Goal: Task Accomplishment & Management: Manage account settings

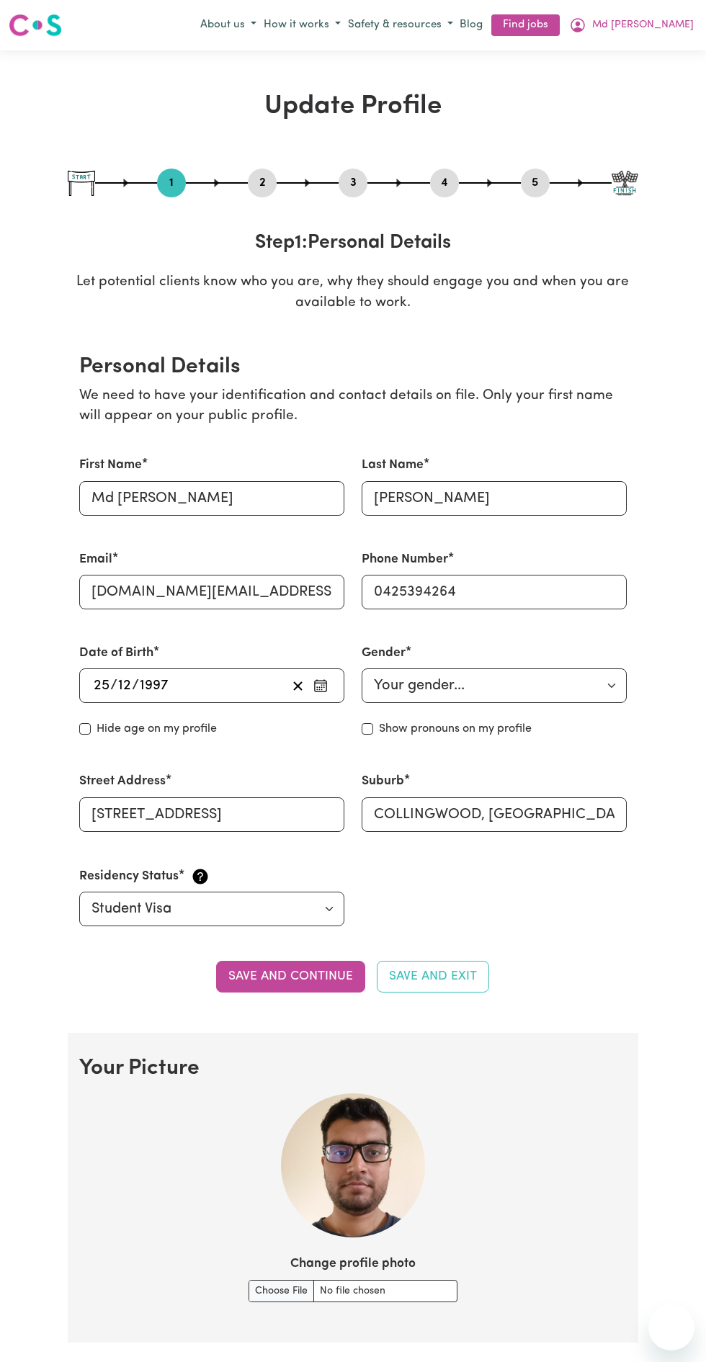
select select "[DEMOGRAPHIC_DATA]"
select select "Student Visa"
select select "Studying a healthcare related degree or qualification"
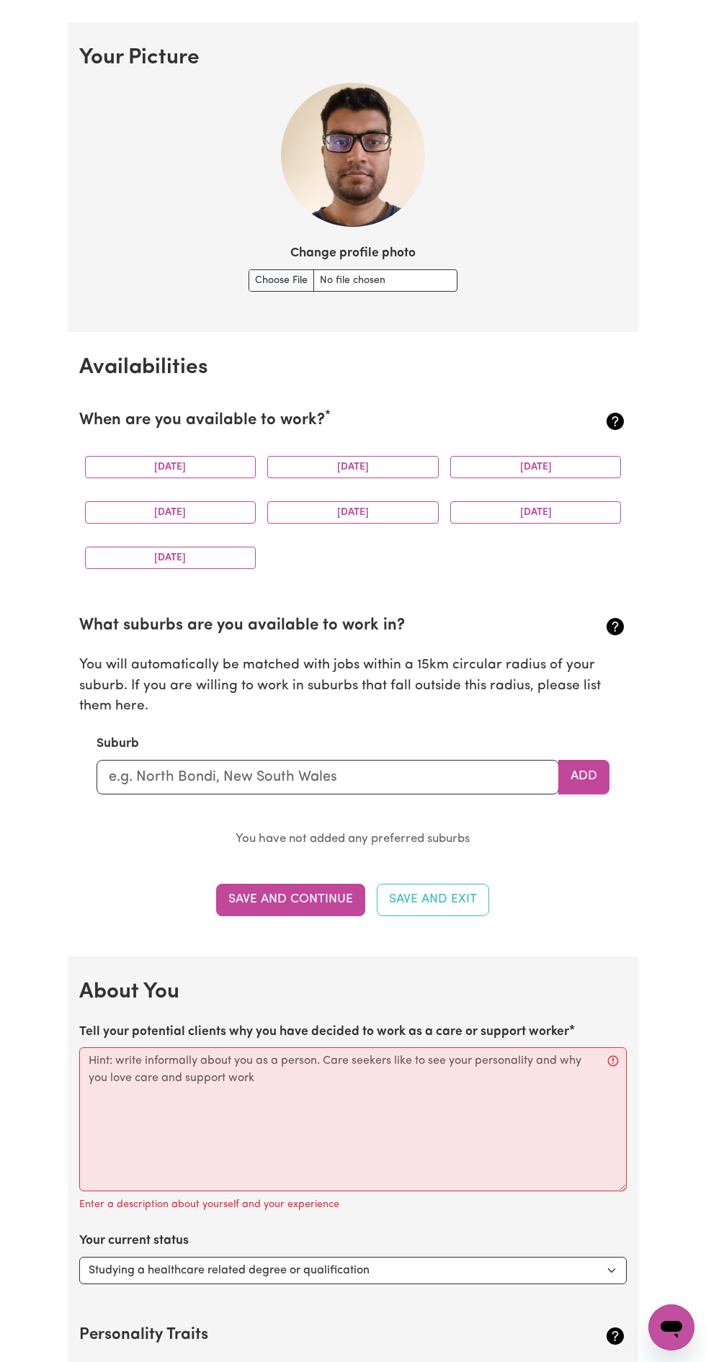
scroll to position [1010, 0]
click at [177, 468] on button "[DATE]" at bounding box center [170, 468] width 171 height 22
click at [555, 466] on button "[DATE]" at bounding box center [535, 468] width 171 height 22
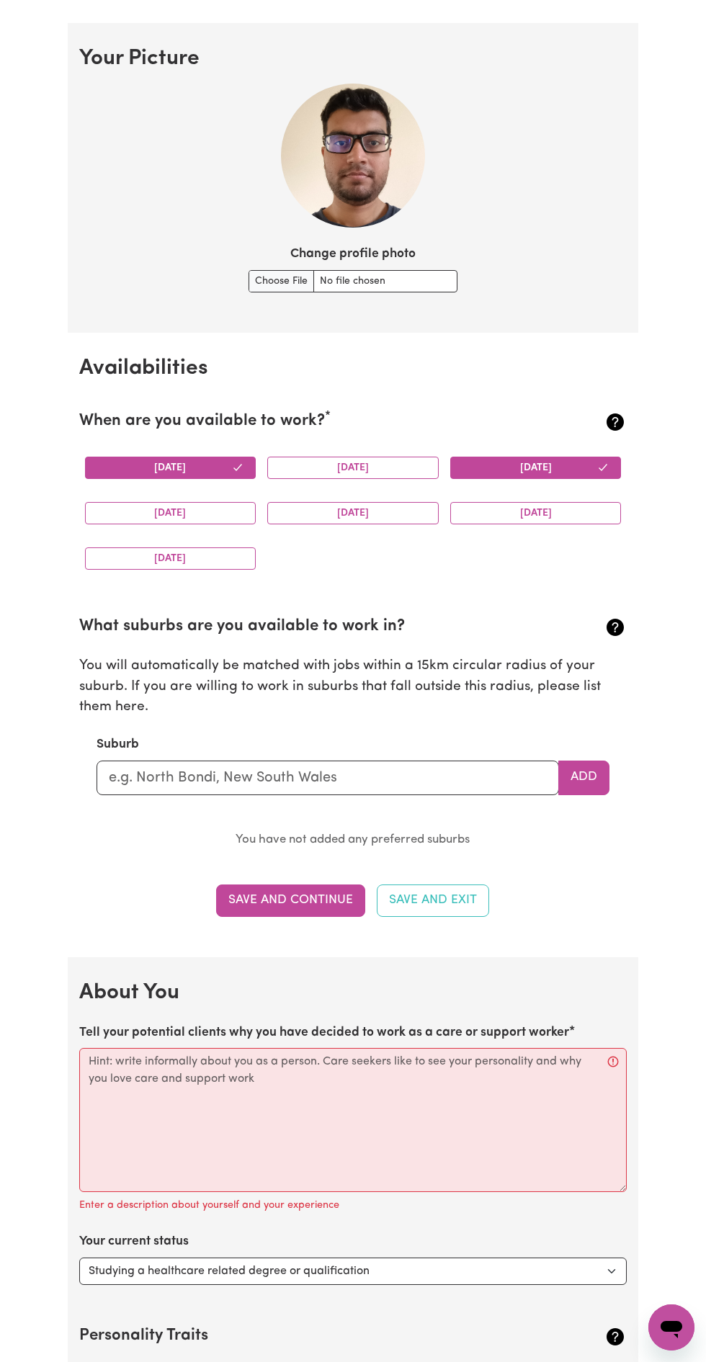
click at [189, 511] on button "[DATE]" at bounding box center [170, 513] width 171 height 22
click at [190, 514] on button "[DATE]" at bounding box center [170, 513] width 171 height 22
click at [359, 511] on button "[DATE]" at bounding box center [352, 513] width 171 height 22
click at [527, 511] on button "[DATE]" at bounding box center [535, 513] width 171 height 22
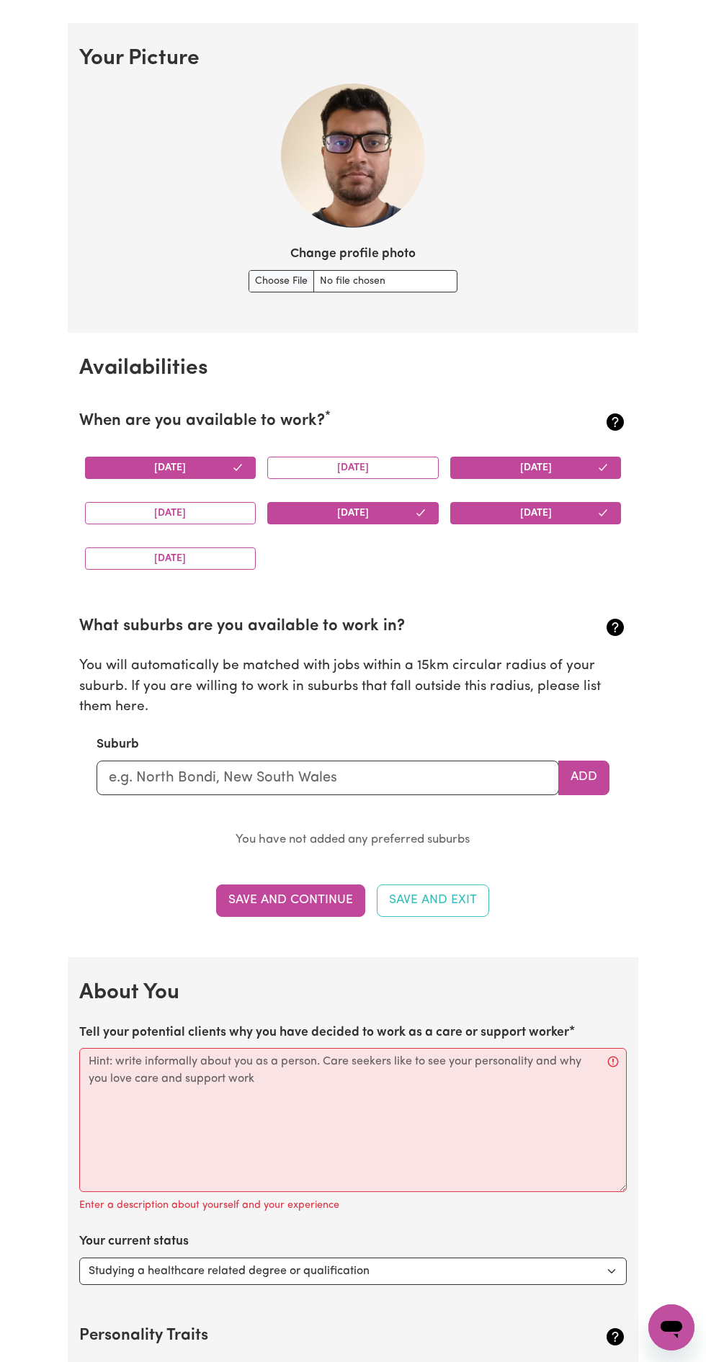
click at [174, 556] on button "[DATE]" at bounding box center [170, 559] width 171 height 22
click at [489, 772] on input "text" at bounding box center [328, 778] width 463 height 35
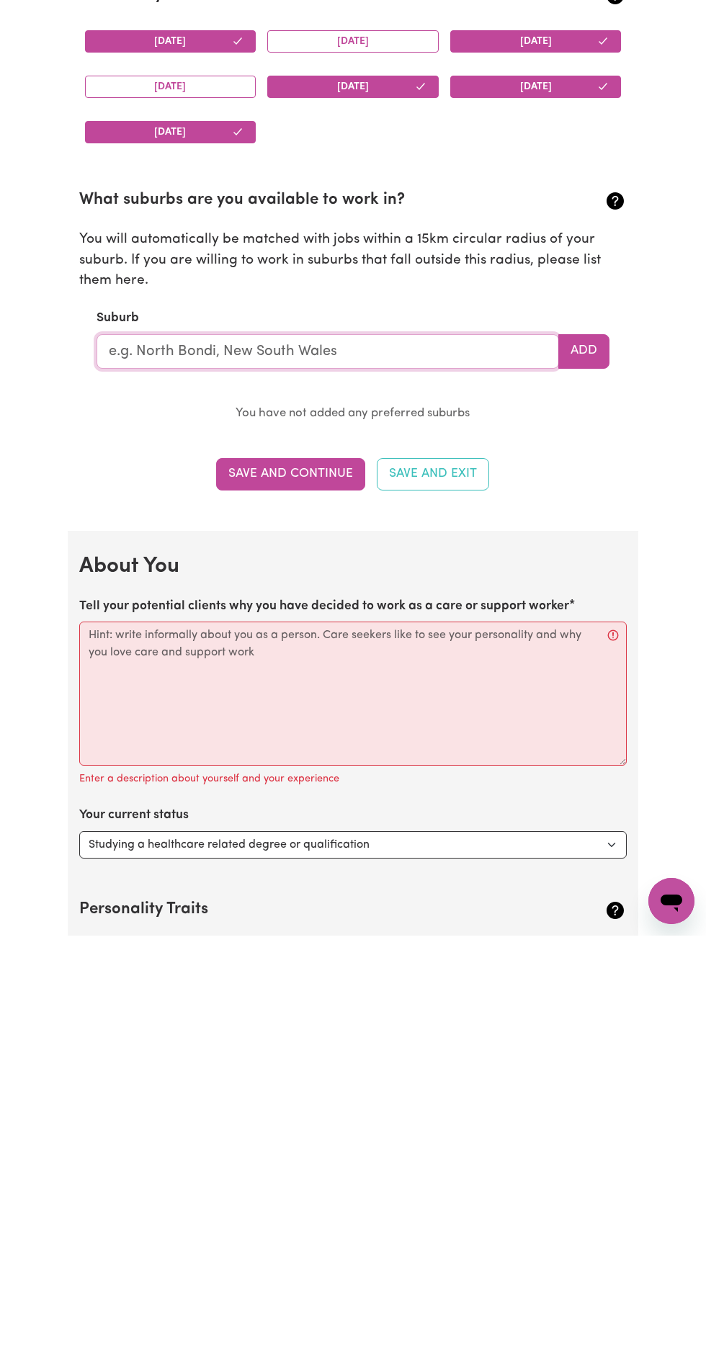
type input "Collingwood"
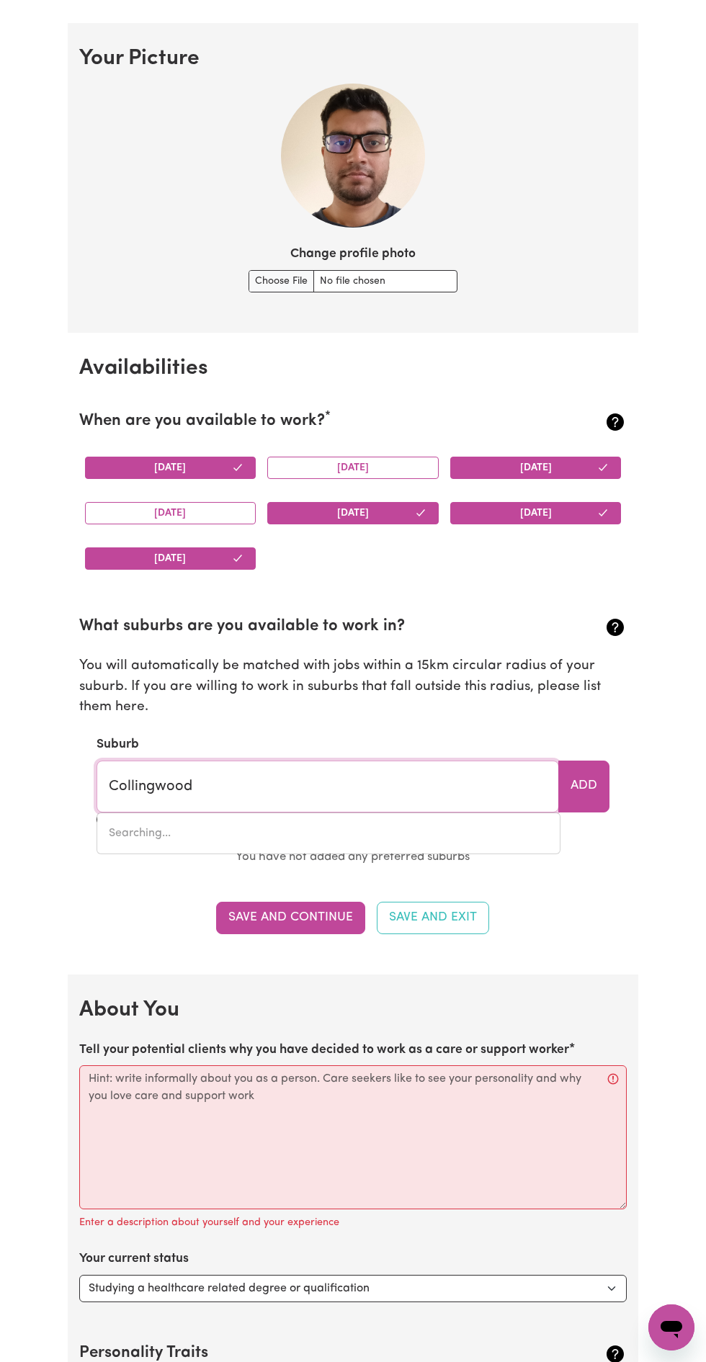
type input "[GEOGRAPHIC_DATA], [GEOGRAPHIC_DATA], 2850"
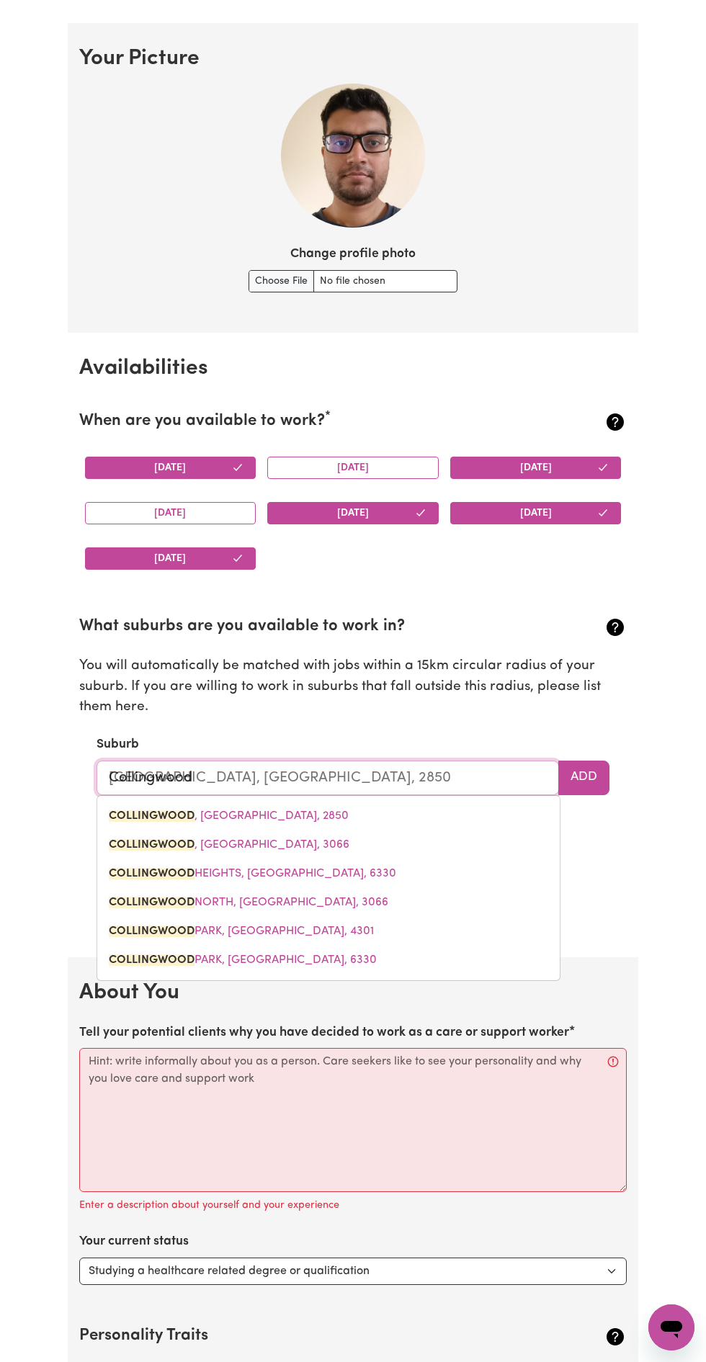
click at [218, 841] on span "COLLINGWOOD , [GEOGRAPHIC_DATA], 3066" at bounding box center [229, 845] width 241 height 12
type input "COLLINGWOOD, [GEOGRAPHIC_DATA], 3066"
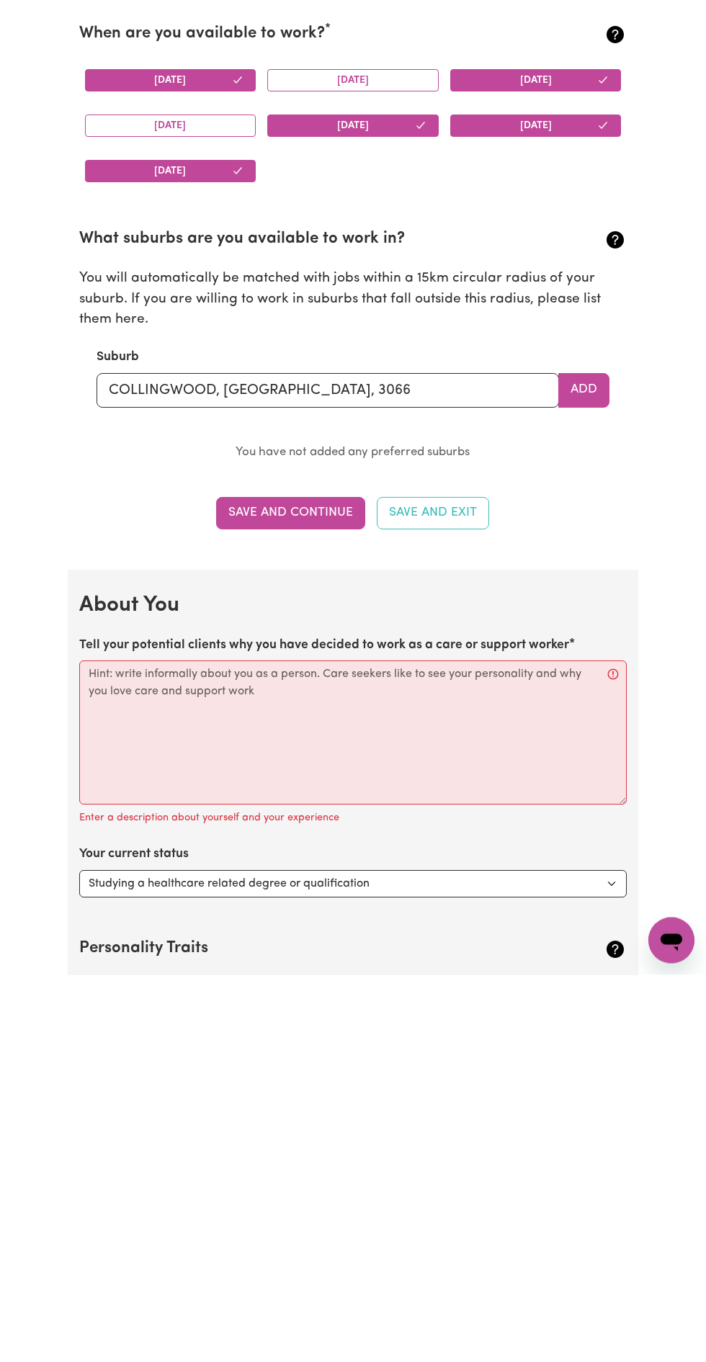
click at [585, 778] on button "Add" at bounding box center [583, 778] width 51 height 35
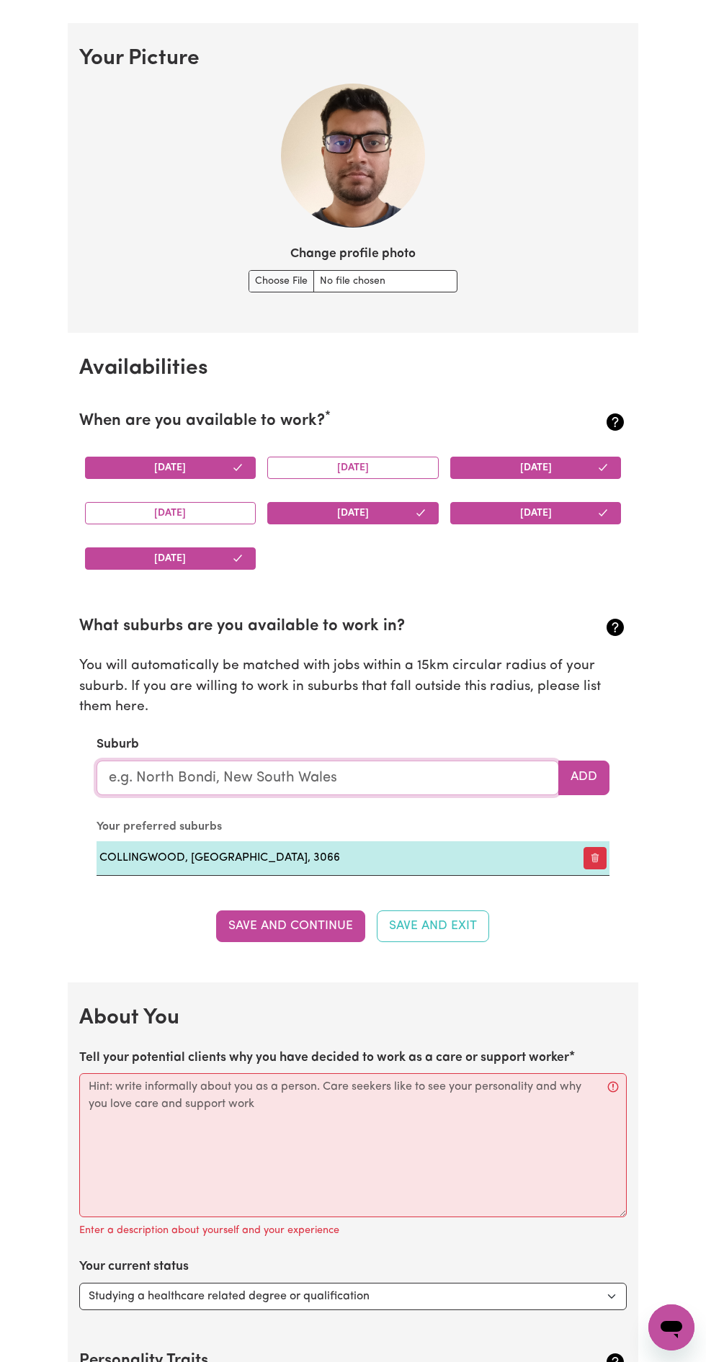
click at [183, 782] on input "text" at bounding box center [328, 778] width 463 height 35
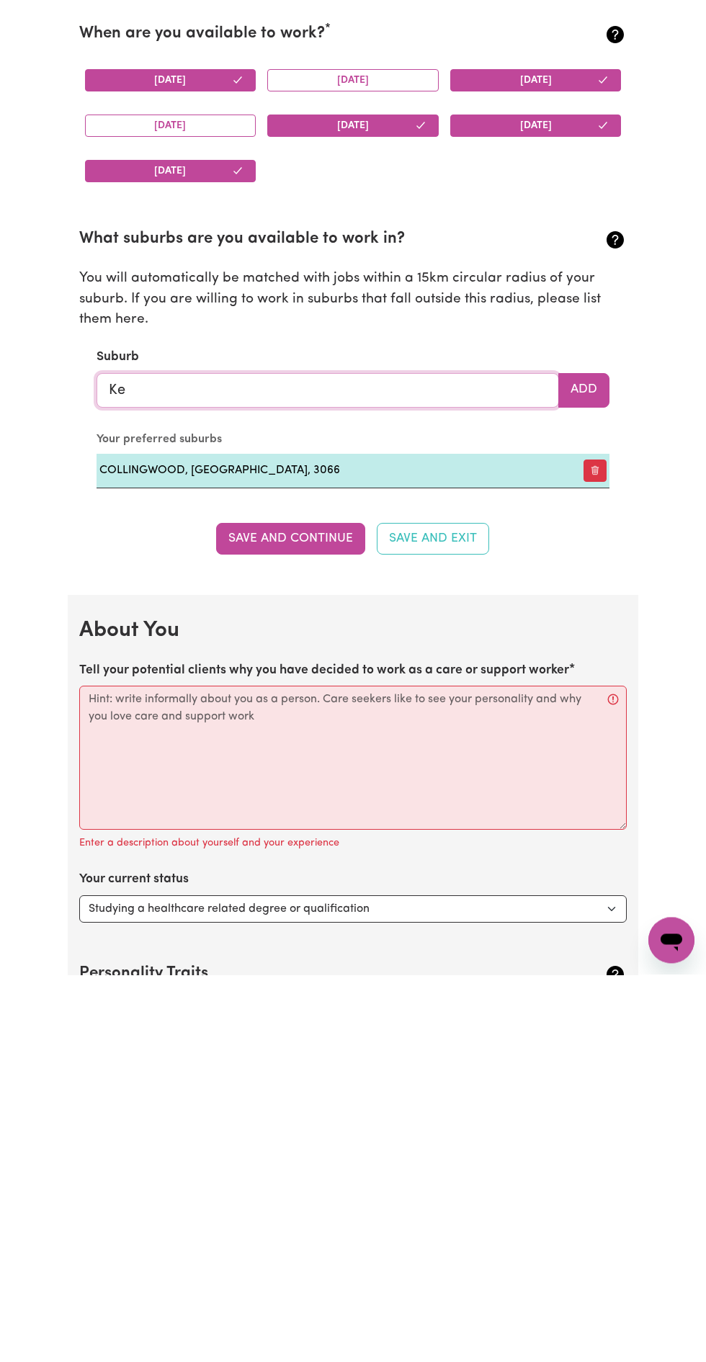
type input "Kew"
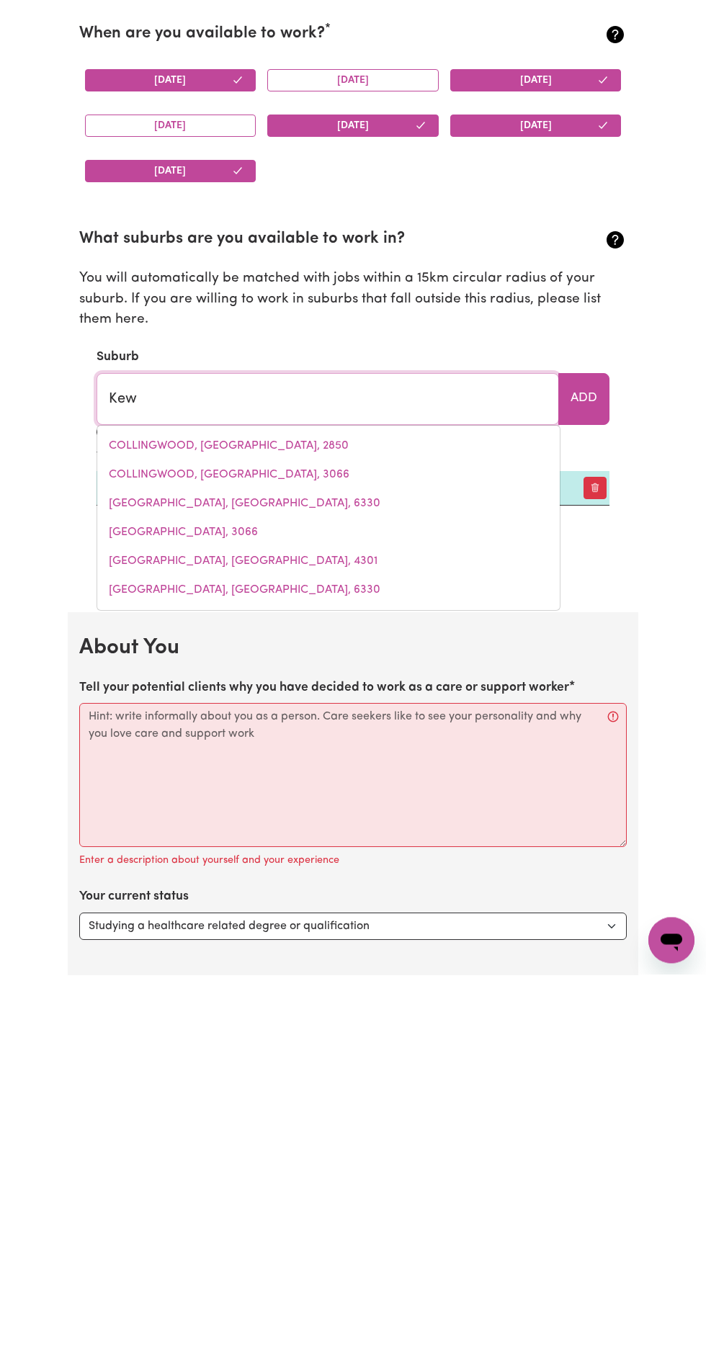
type input "[GEOGRAPHIC_DATA], [GEOGRAPHIC_DATA], 2439"
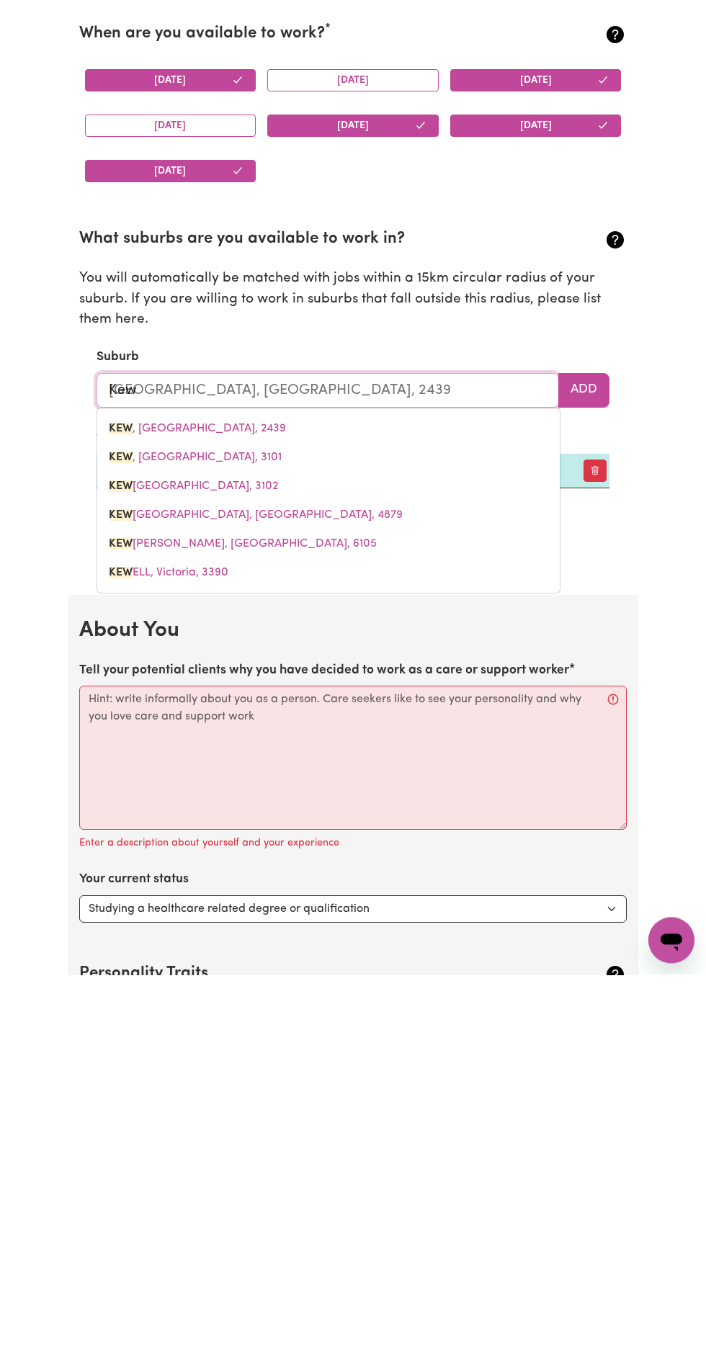
click at [164, 848] on span "[GEOGRAPHIC_DATA] , [GEOGRAPHIC_DATA], 3101" at bounding box center [195, 845] width 173 height 12
type input "[GEOGRAPHIC_DATA], [GEOGRAPHIC_DATA], 3101"
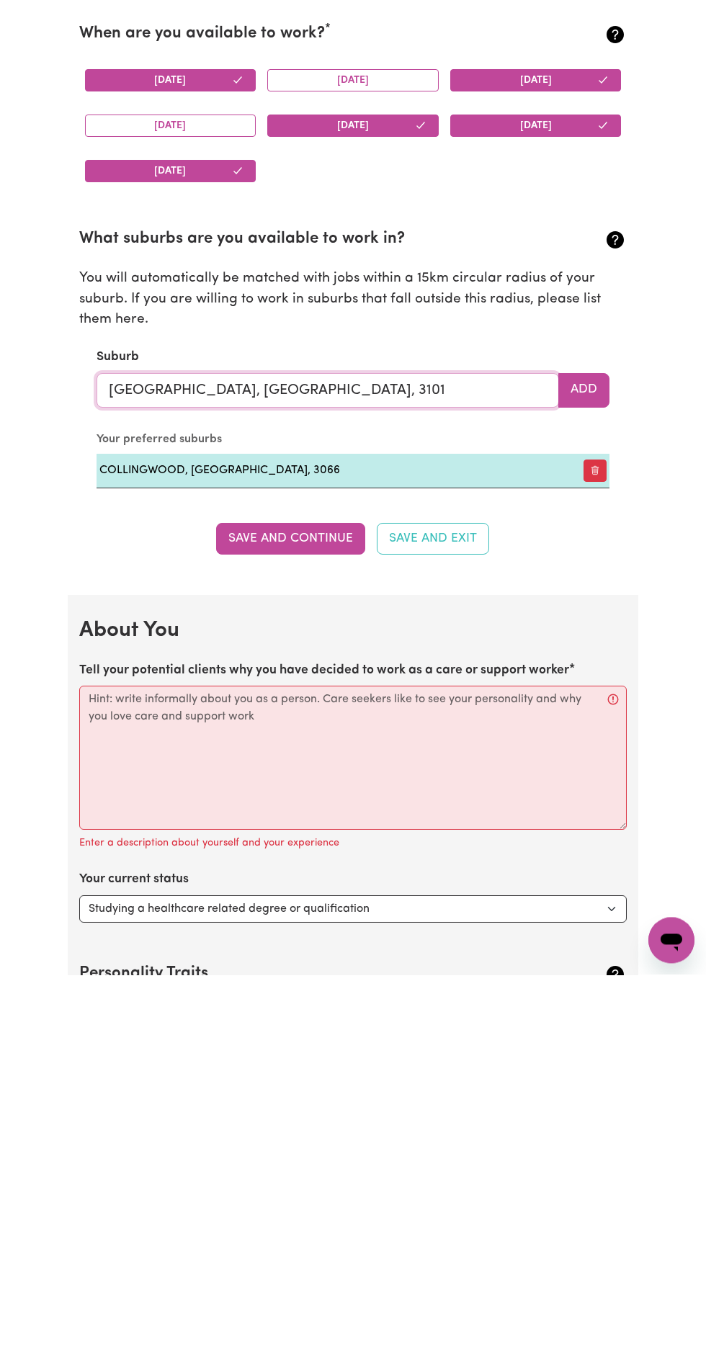
type input "[GEOGRAPHIC_DATA], [GEOGRAPHIC_DATA], 3101"
click at [600, 774] on button "Add" at bounding box center [583, 778] width 51 height 35
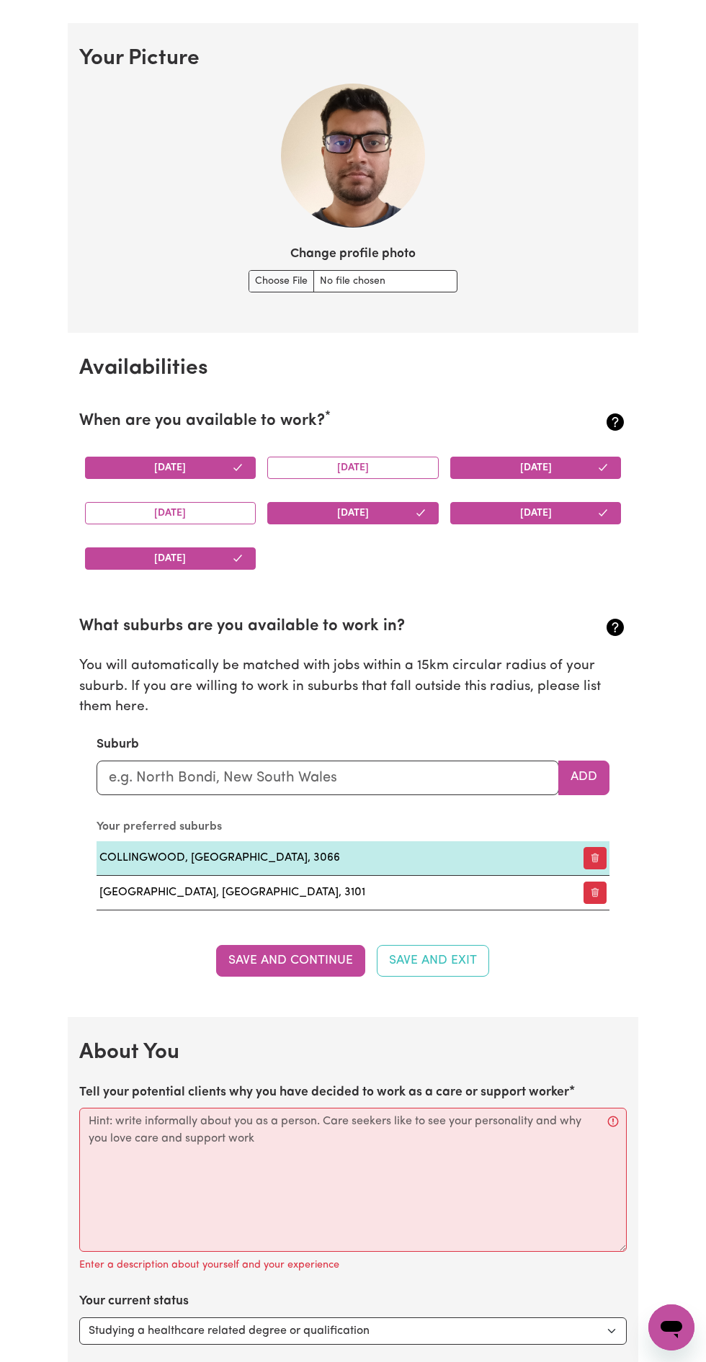
click at [287, 958] on button "Save and Continue" at bounding box center [290, 961] width 149 height 32
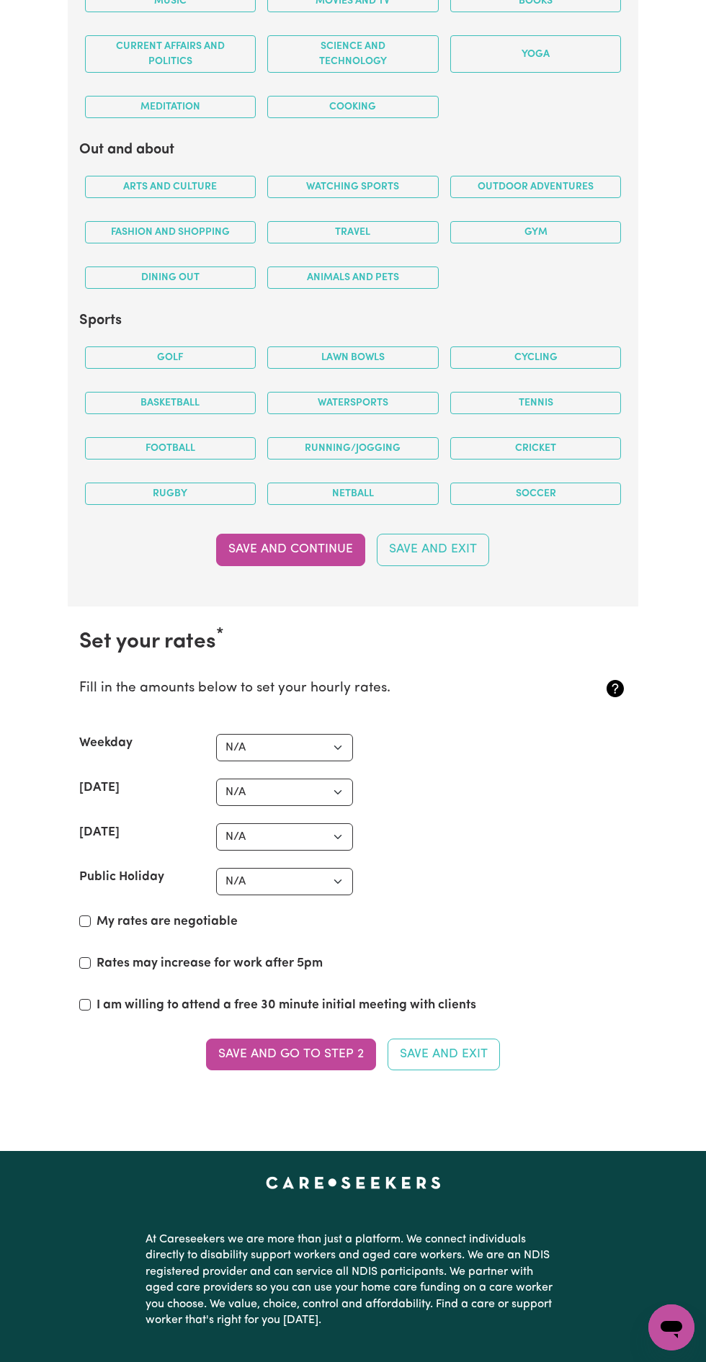
scroll to position [2810, 0]
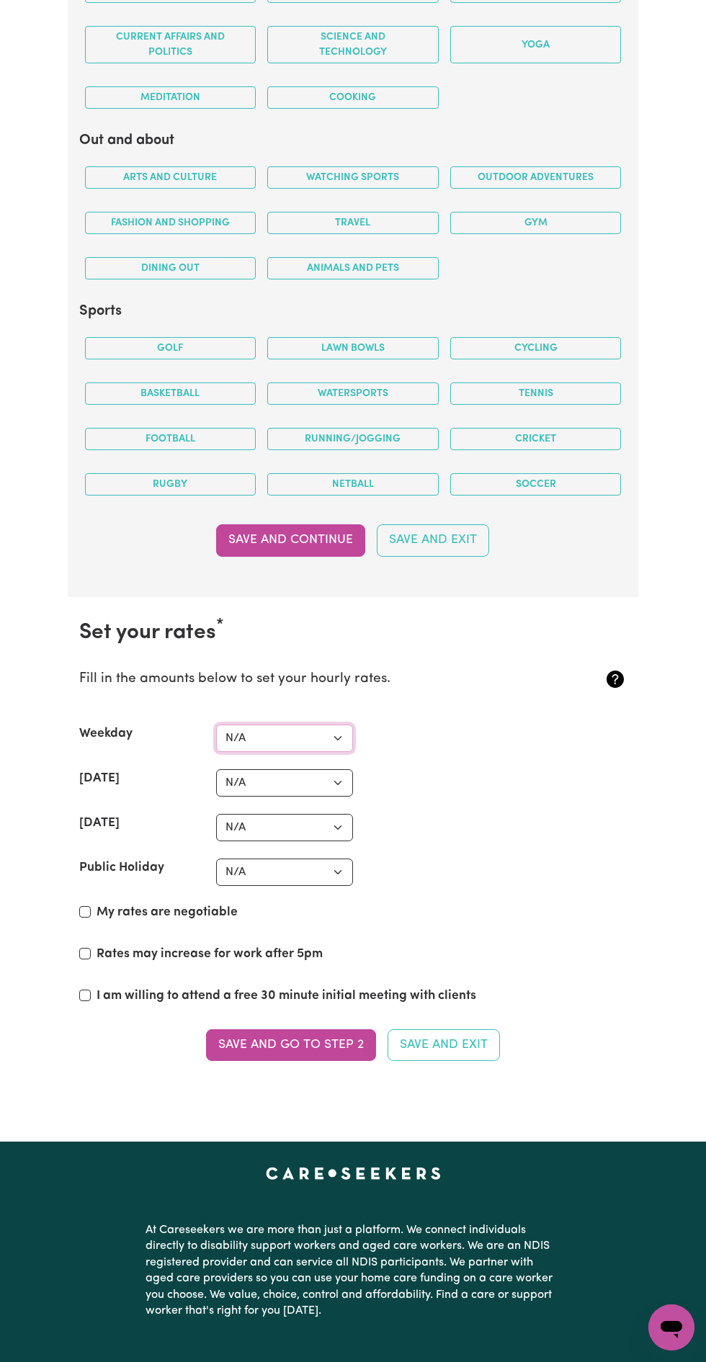
click at [341, 735] on select "N/A $37 $38 $39 $40 $41 $42 $43 $44 $45 $46 $47 $48 $49 $50 $51 $52 $53 $54 $55…" at bounding box center [284, 738] width 137 height 27
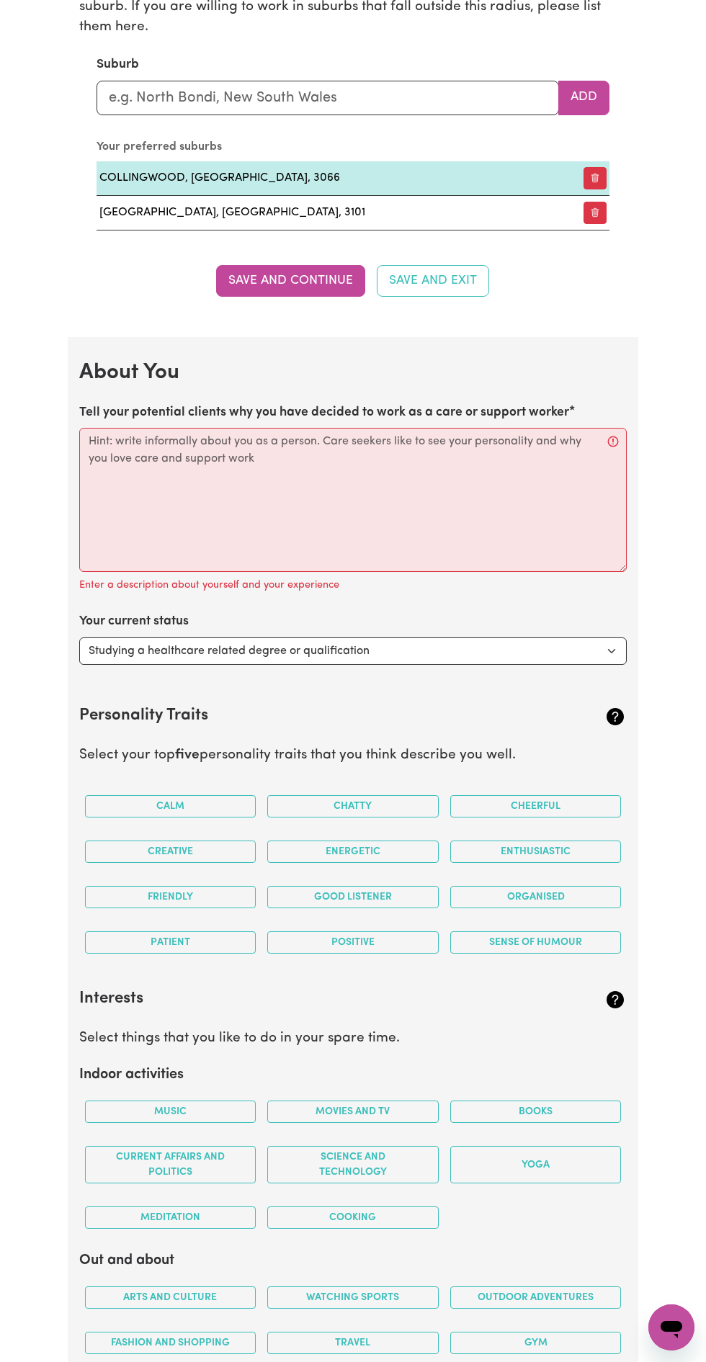
scroll to position [1689, 0]
click at [167, 648] on select "Select... Studying a healthcare related degree or qualification Studying a non-…" at bounding box center [353, 651] width 548 height 27
select select "Studying a non-healthcare related degree or qualification"
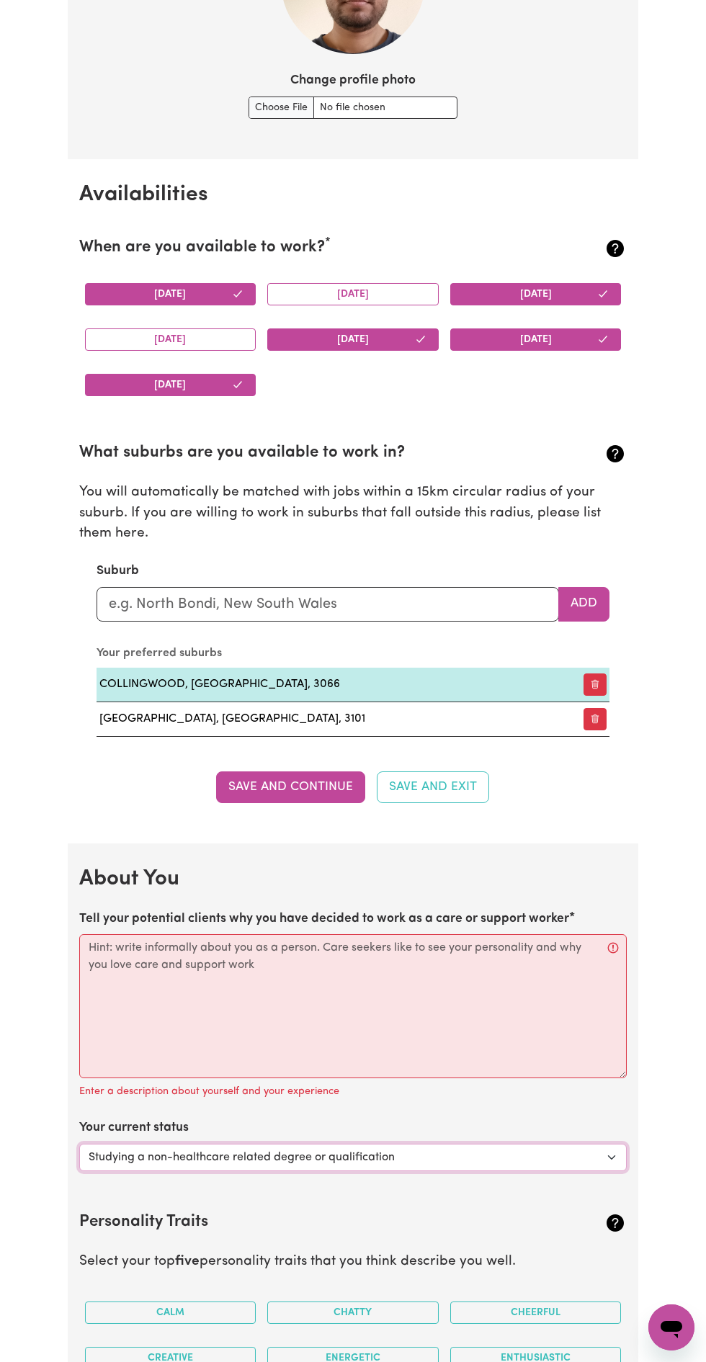
scroll to position [1183, 0]
click at [449, 786] on button "Save and Exit" at bounding box center [433, 788] width 112 height 32
